Goal: Task Accomplishment & Management: Manage account settings

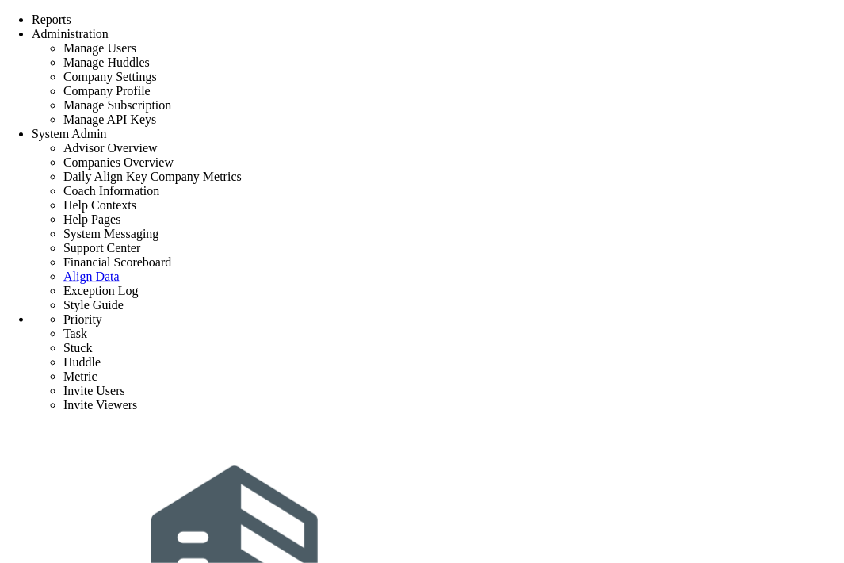
scroll to position [218, 0]
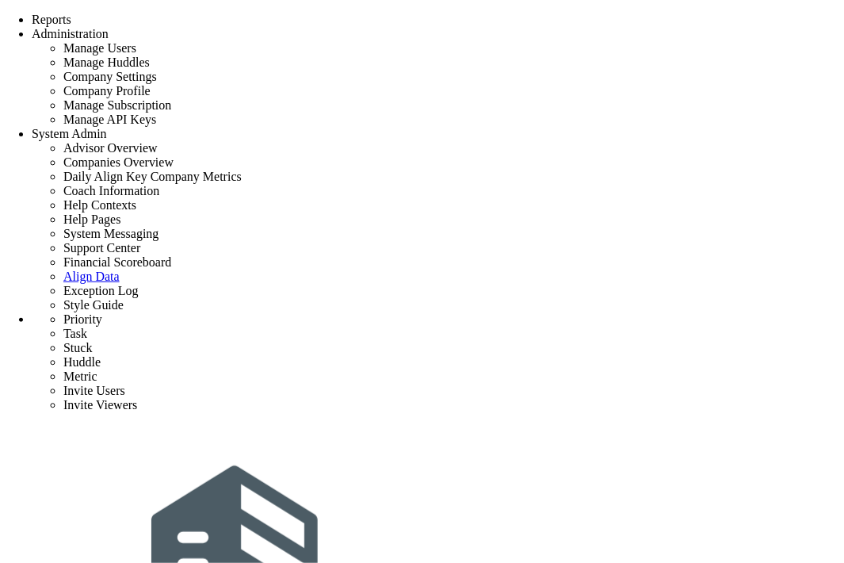
type input "High"
type input "0"
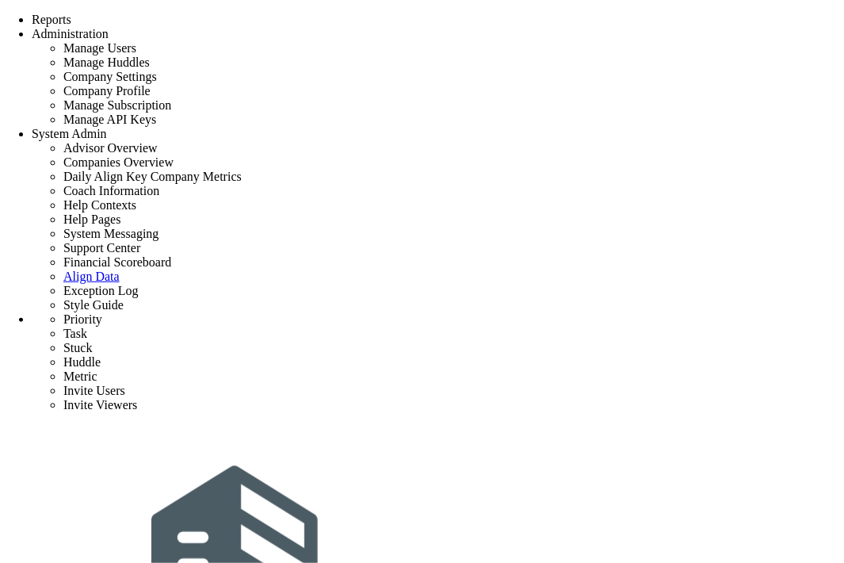
type input "0"
radio input "true"
type input "[PERSON_NAME]"
type input "0"
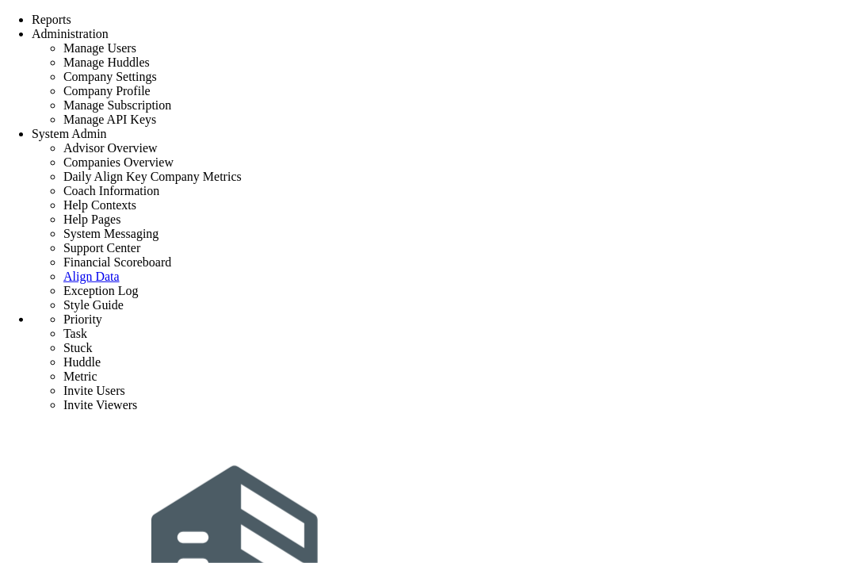
type input "0"
radio input "true"
type input "task [DATE]"
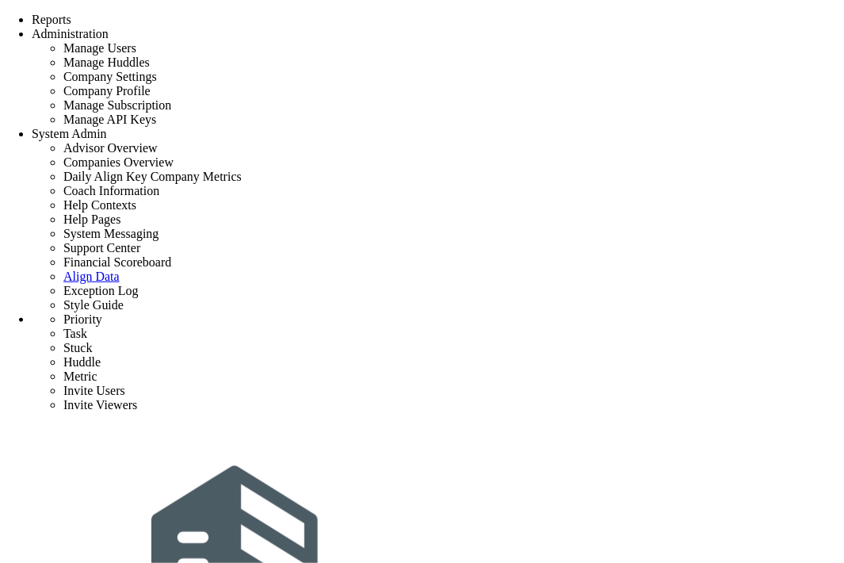
scroll to position [218, 0]
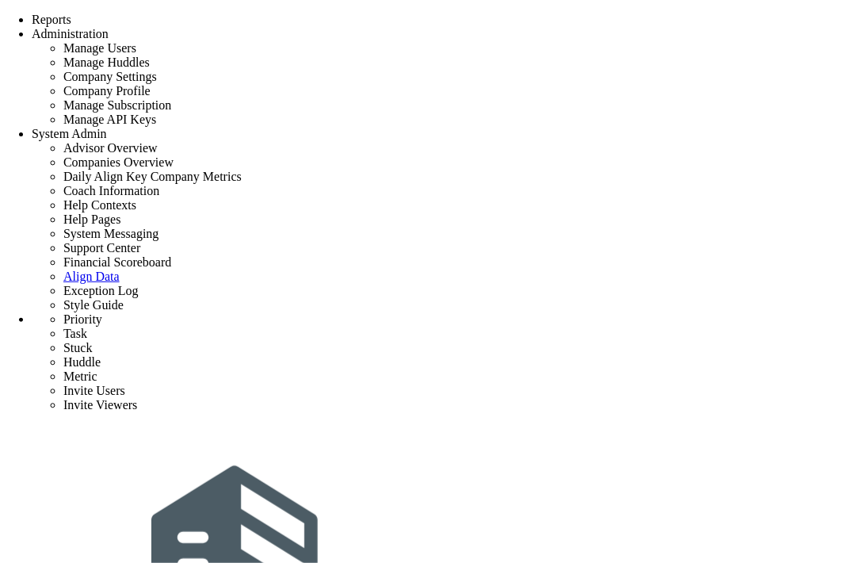
drag, startPoint x: 182, startPoint y: 277, endPoint x: 655, endPoint y: 273, distance: 472.4
copy p "This will remove the Priority and disconnect any Tasks that were associated wit…"
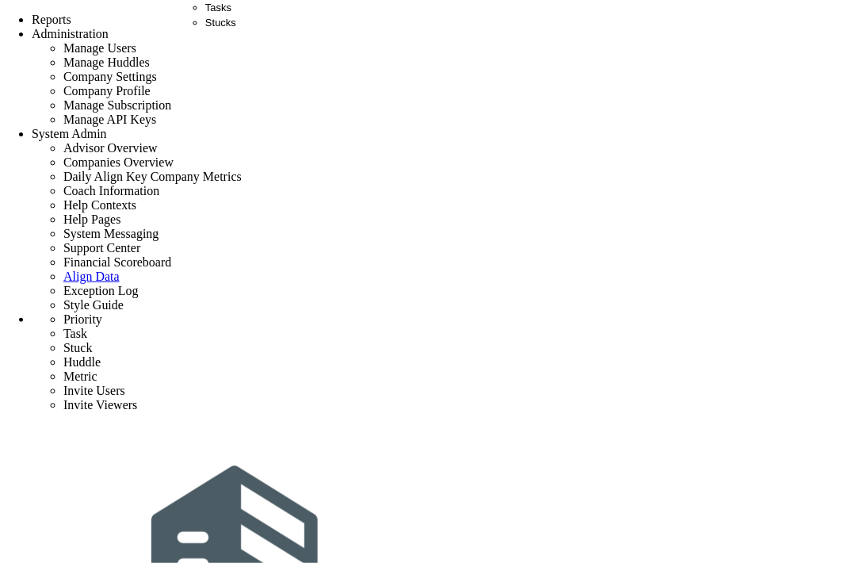
click at [235, 15] on div "Tasks" at bounding box center [220, 7] width 31 height 15
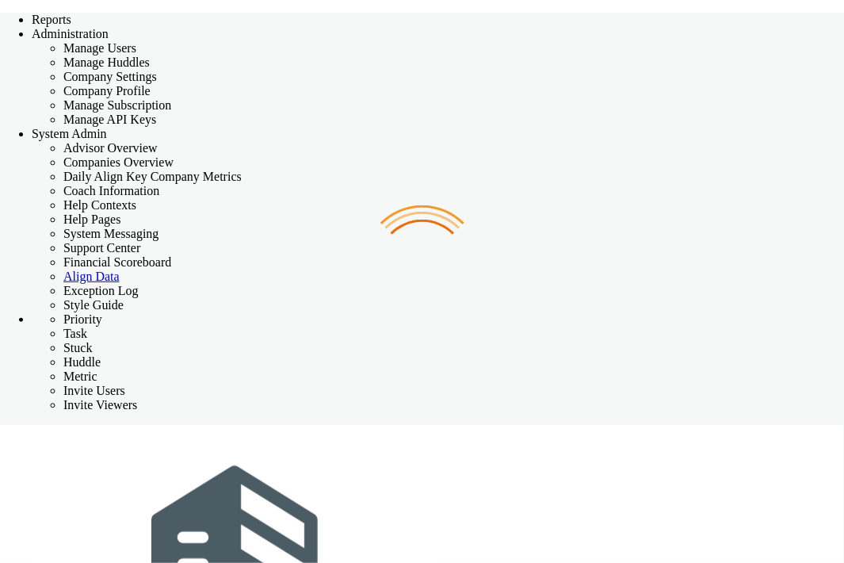
checkbox input "false"
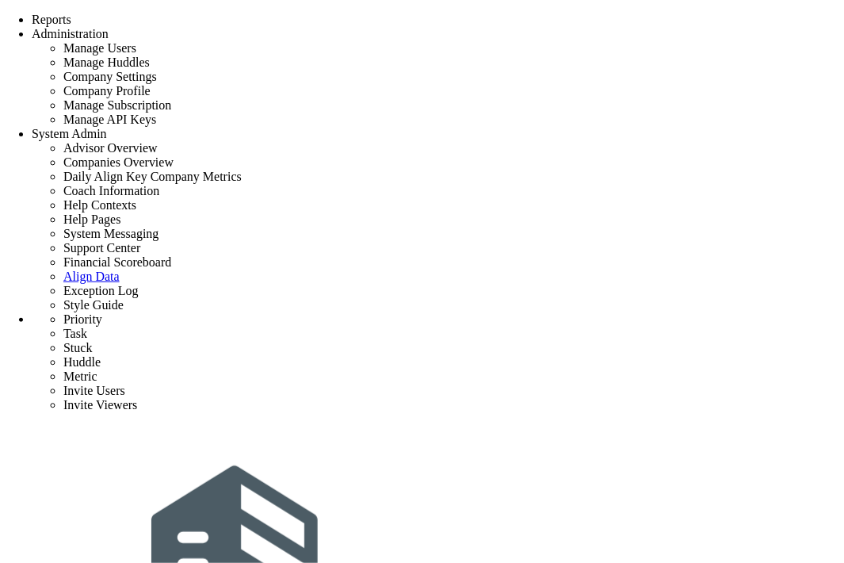
scroll to position [218, 0]
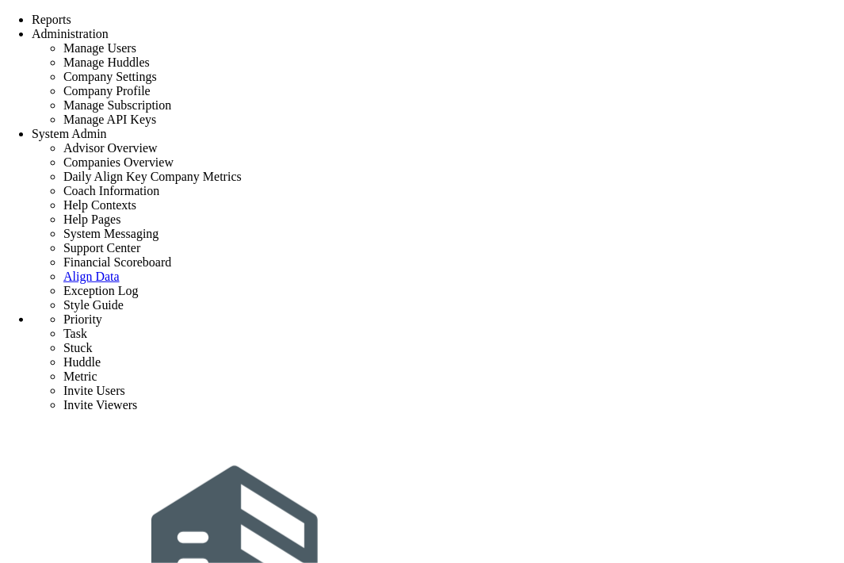
click at [236, 15] on div "Tasks" at bounding box center [220, 7] width 31 height 15
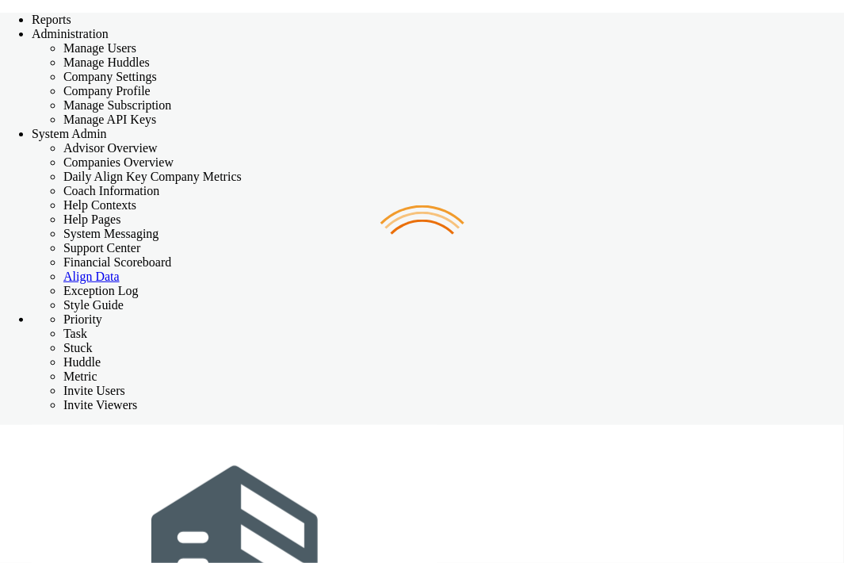
checkbox input "false"
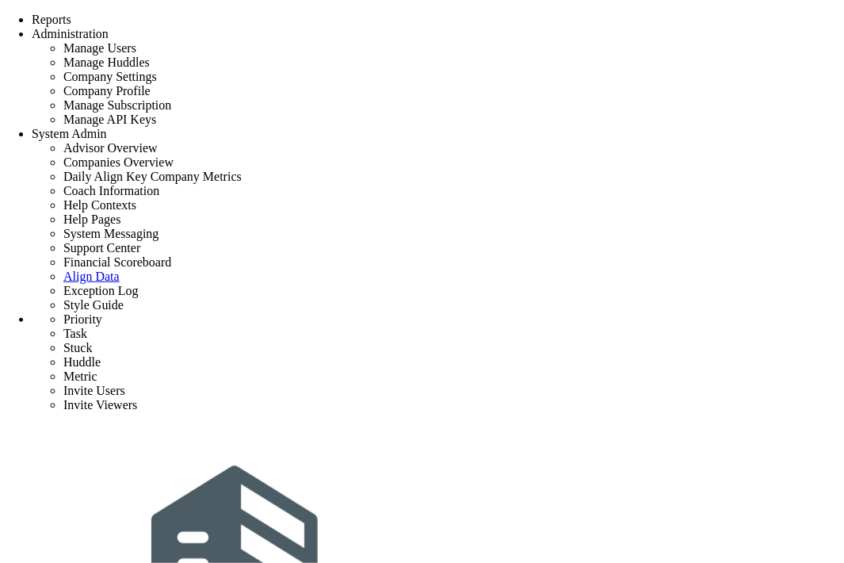
scroll to position [218, 0]
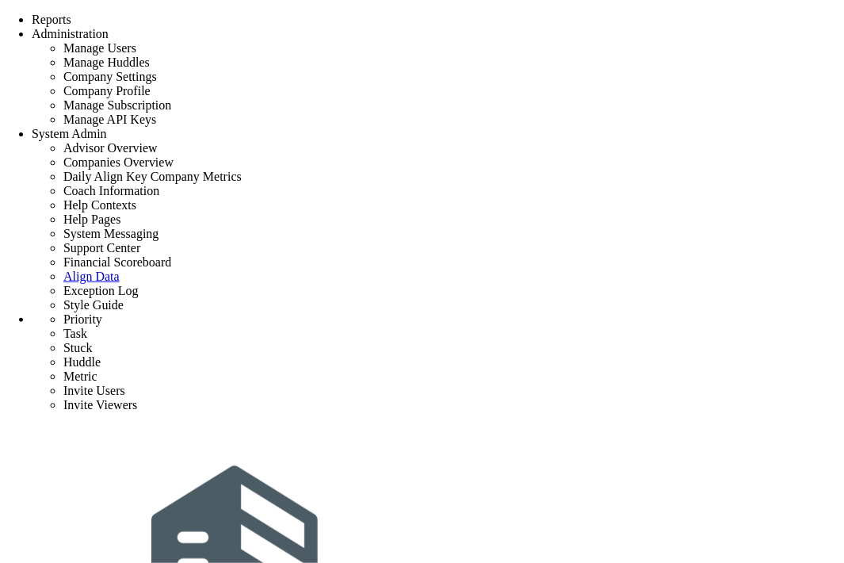
scroll to position [525, 0]
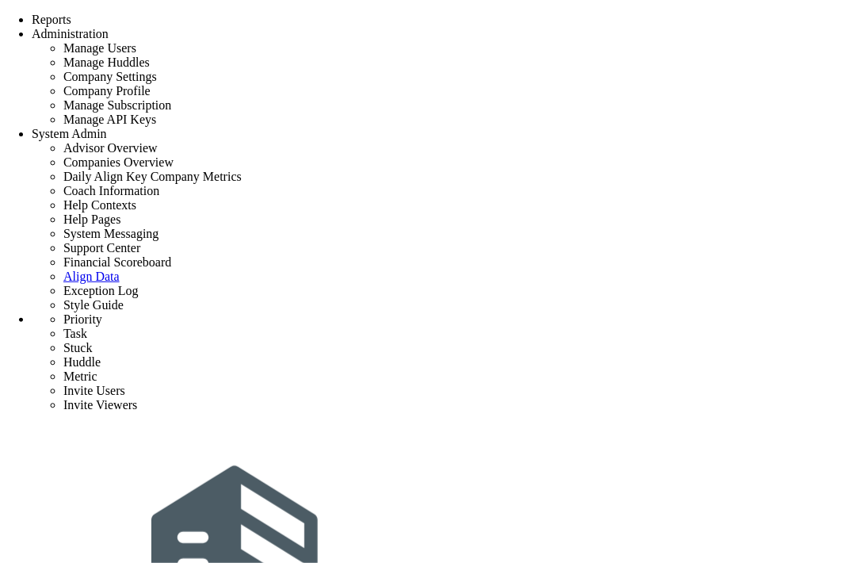
scroll to position [525, 0]
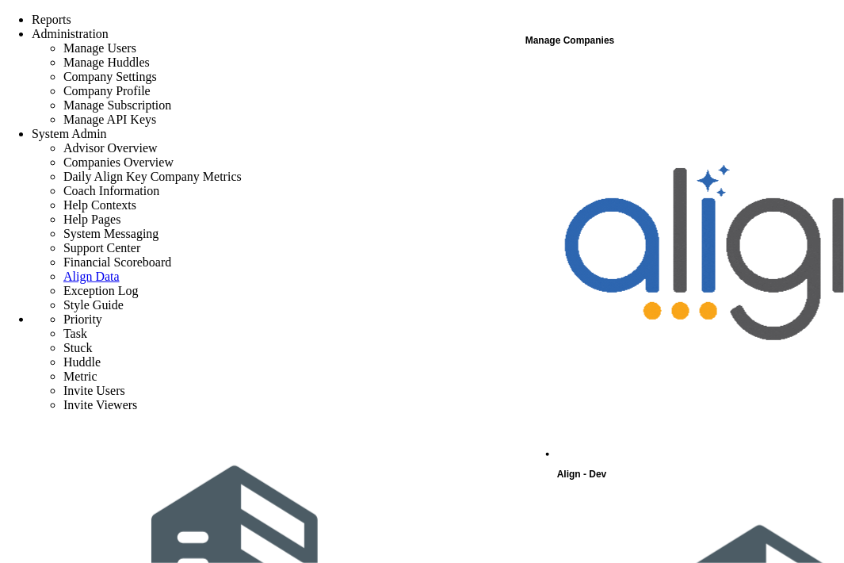
click at [623, 67] on div "Align - Dev" at bounding box center [699, 272] width 285 height 424
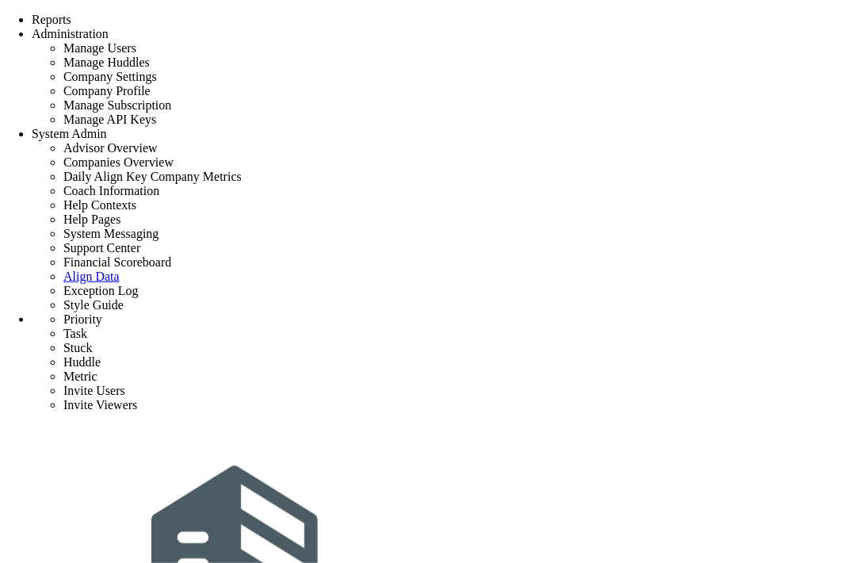
scroll to position [218, 0]
click at [218, 13] on span "Tasks" at bounding box center [218, 8] width 26 height 12
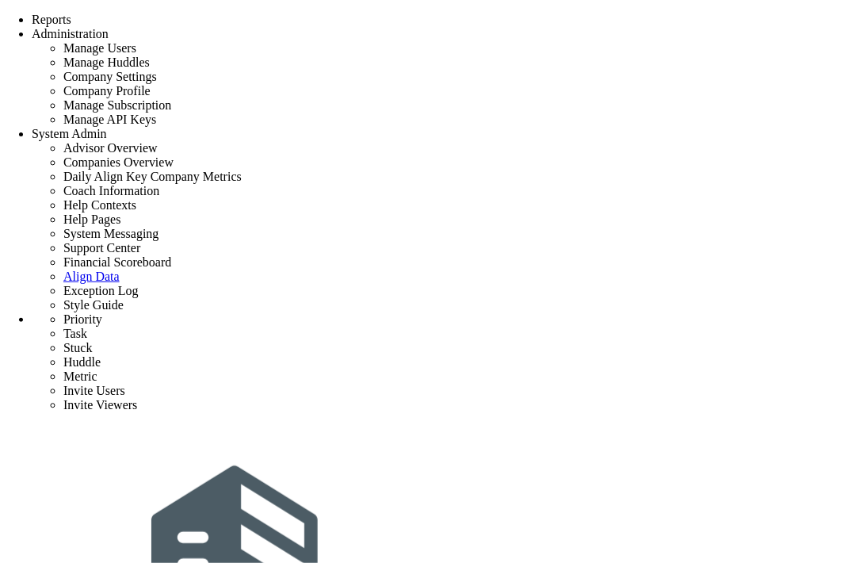
scroll to position [165, 0]
click at [231, 13] on span "Tasks" at bounding box center [218, 8] width 26 height 12
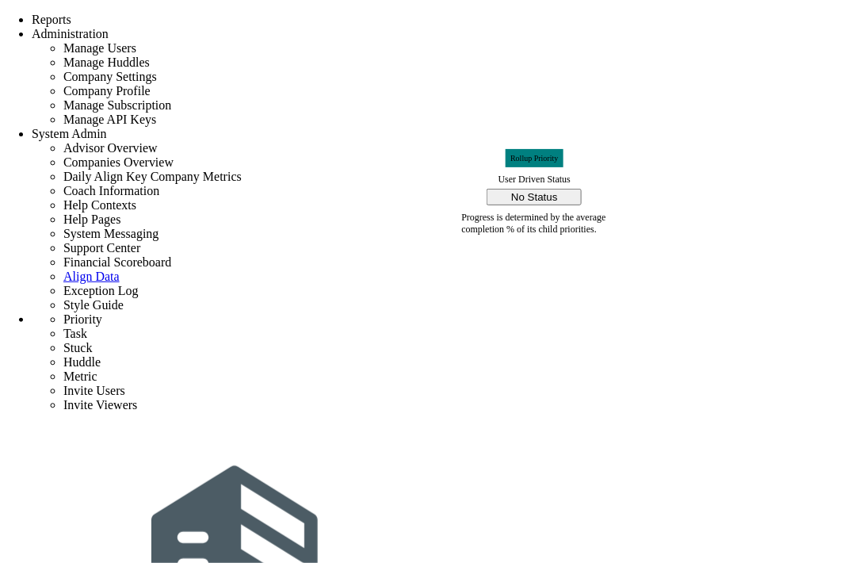
drag, startPoint x: 549, startPoint y: 284, endPoint x: 564, endPoint y: 262, distance: 25.7
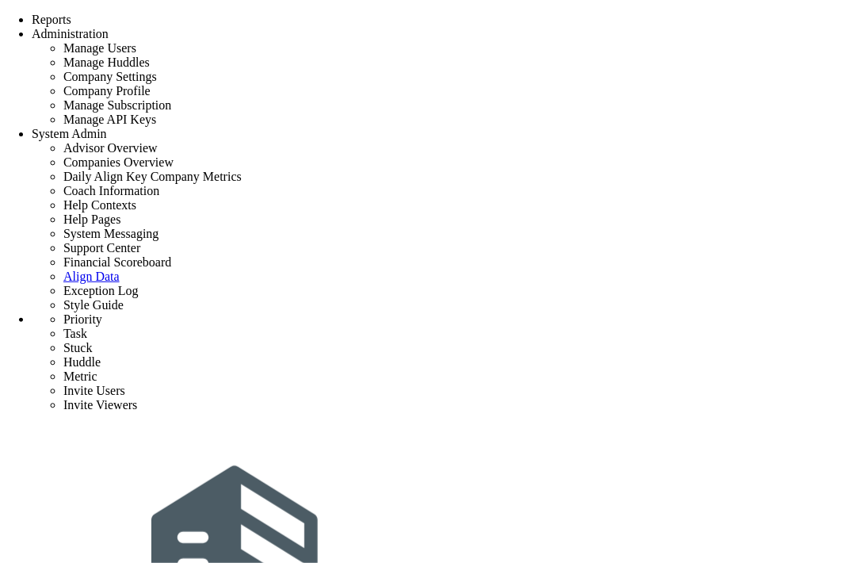
type input "delete project 1"
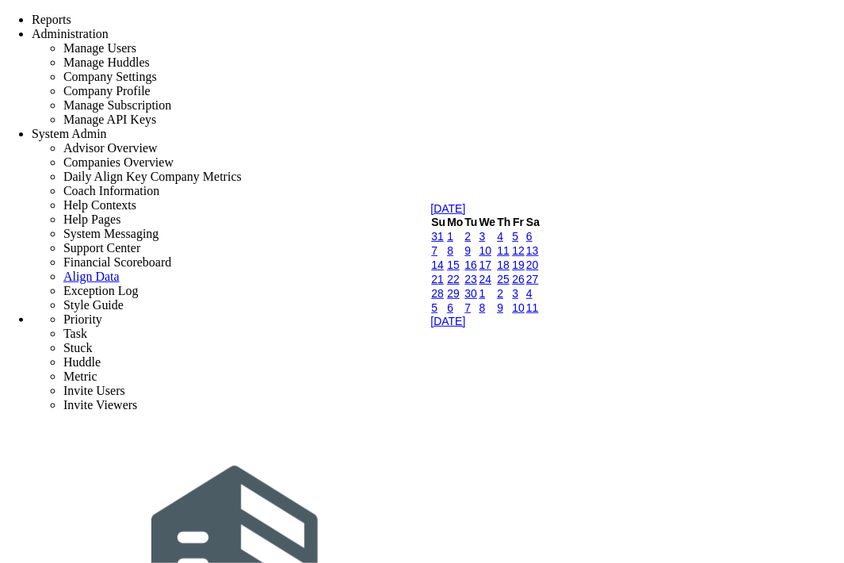
click at [521, 315] on table "Su Mo Tu We Th Fr Sa 31 1 2 3 4 5 6 7 8 9 10 11 12 13 14 15 16 17 18 19 20 21 2…" at bounding box center [486, 265] width 110 height 100
click at [510, 257] on link "11" at bounding box center [503, 250] width 13 height 13
type input "[DATE]"
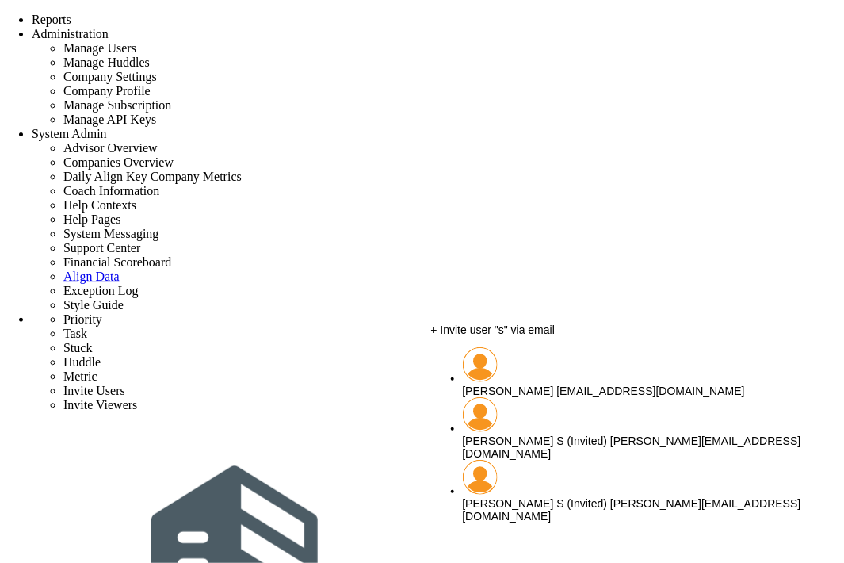
click at [520, 392] on li "[PERSON_NAME] [EMAIL_ADDRESS][DOMAIN_NAME]" at bounding box center [635, 372] width 345 height 50
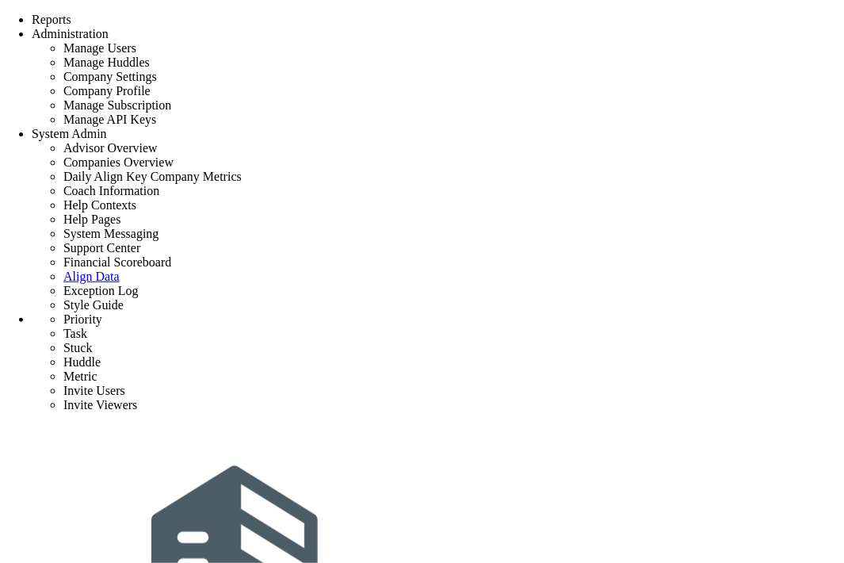
type input "[PERSON_NAME]"
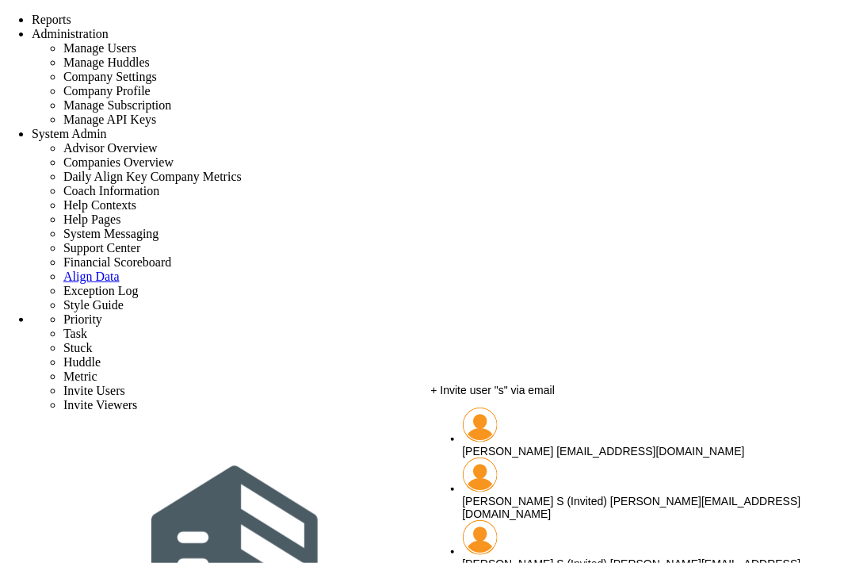
click at [533, 396] on div "+ Invite user "s" via email" at bounding box center [619, 390] width 376 height 13
click at [535, 429] on li "[PERSON_NAME] [EMAIL_ADDRESS][DOMAIN_NAME]" at bounding box center [635, 432] width 345 height 50
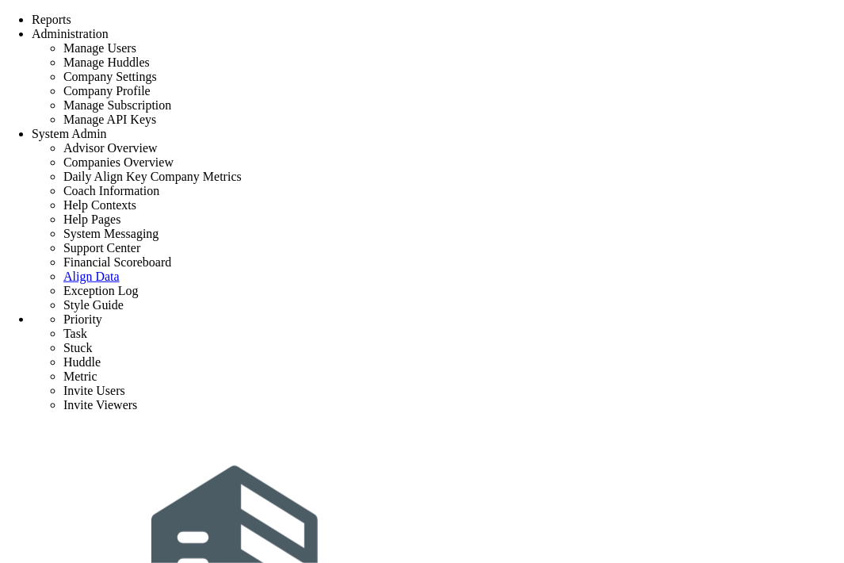
type input "[PERSON_NAME]"
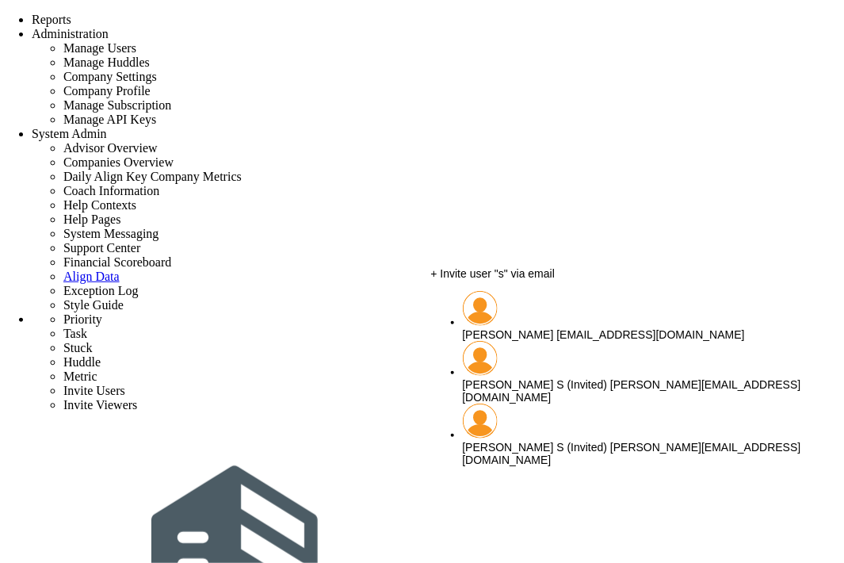
click at [539, 328] on span "[PERSON_NAME]" at bounding box center [508, 334] width 91 height 13
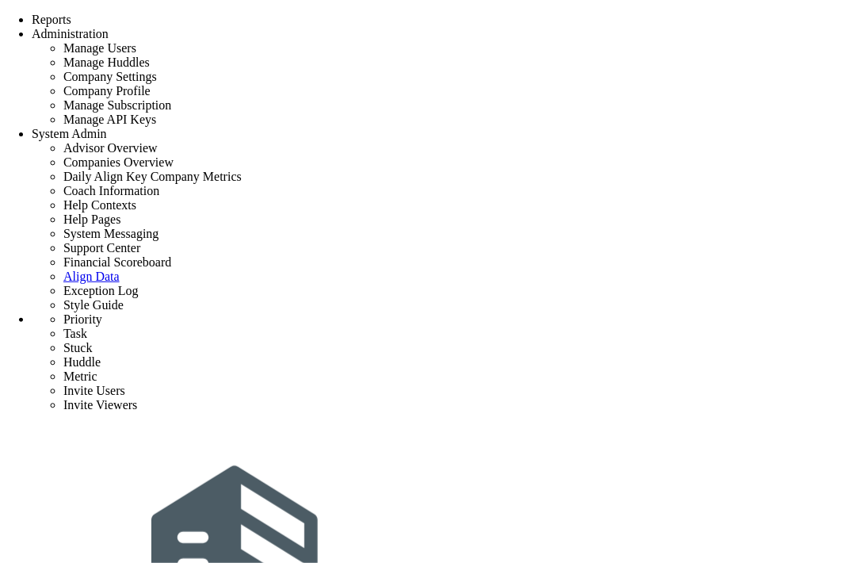
type input "[PERSON_NAME]"
